Goal: Transaction & Acquisition: Subscribe to service/newsletter

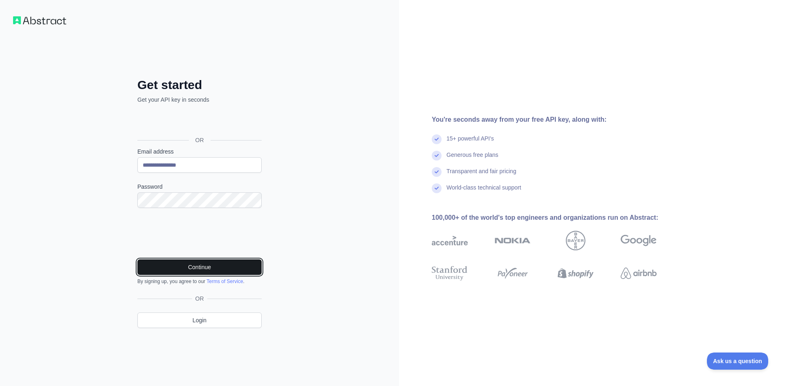
click at [214, 269] on button "Continue" at bounding box center [199, 268] width 124 height 16
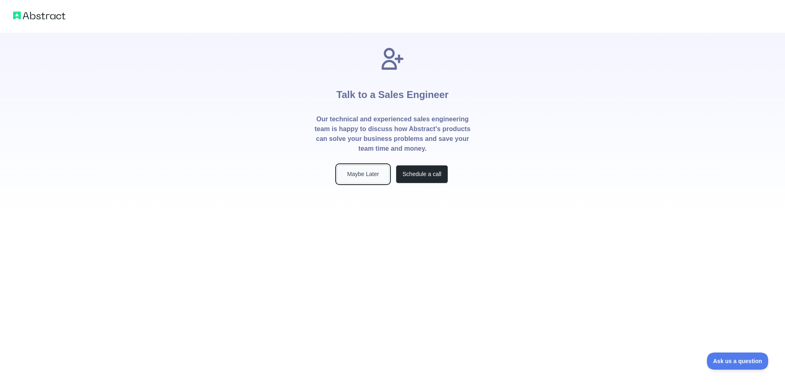
click at [362, 174] on button "Maybe Later" at bounding box center [363, 174] width 52 height 18
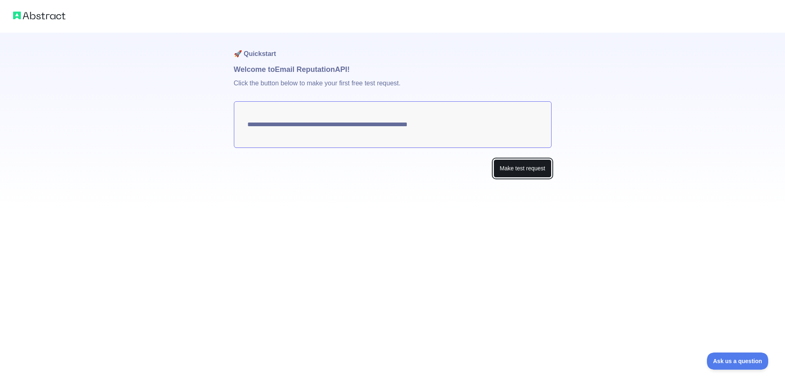
click at [529, 169] on button "Make test request" at bounding box center [523, 168] width 58 height 18
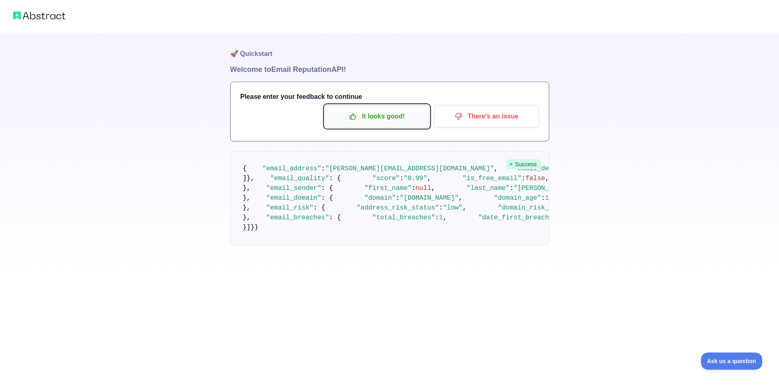
click at [390, 118] on p "It looks good!" at bounding box center [377, 117] width 92 height 14
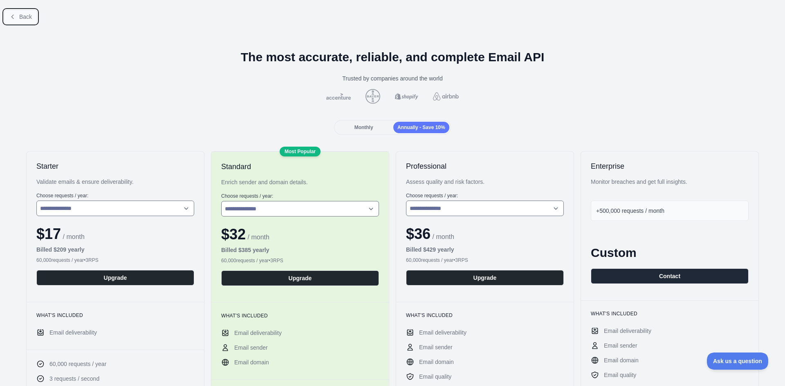
click at [24, 16] on span "Back" at bounding box center [25, 16] width 13 height 7
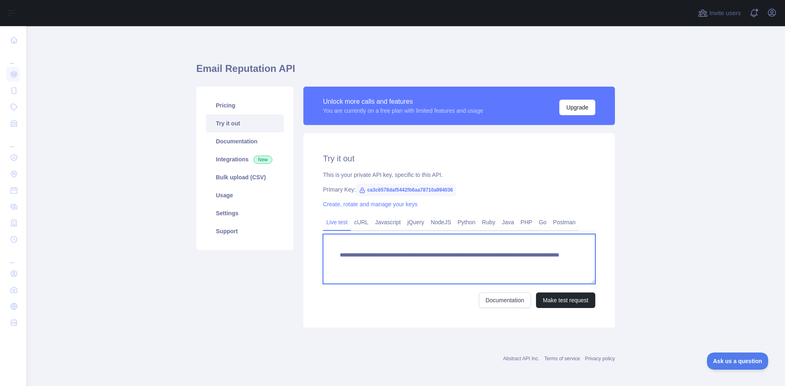
drag, startPoint x: 519, startPoint y: 267, endPoint x: 337, endPoint y: 252, distance: 182.5
click at [337, 252] on textarea "**********" at bounding box center [459, 259] width 272 height 50
